Goal: Task Accomplishment & Management: Manage account settings

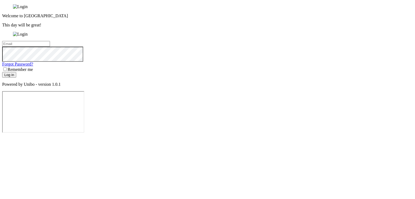
click at [50, 47] on input "email" at bounding box center [26, 44] width 48 height 6
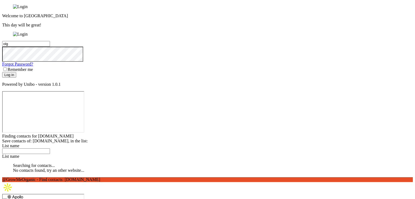
type input "olg"
